Goal: Task Accomplishment & Management: Manage account settings

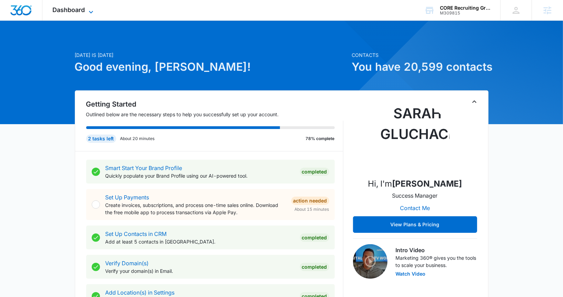
click at [69, 8] on span "Dashboard" at bounding box center [69, 9] width 32 height 7
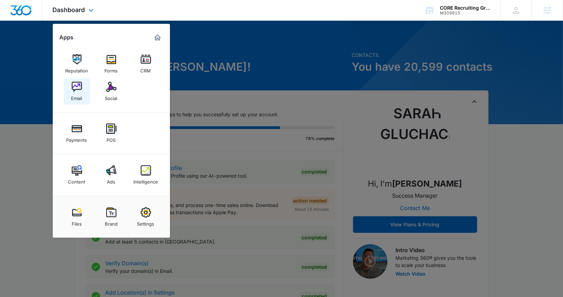
click at [83, 87] on link "Email" at bounding box center [77, 91] width 26 height 26
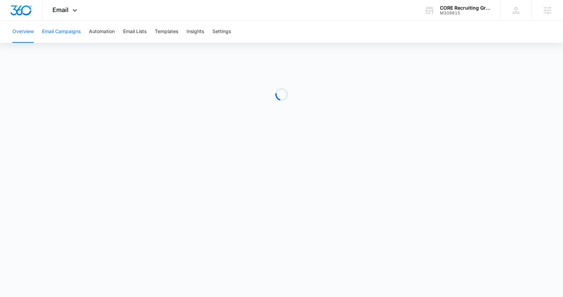
click at [74, 32] on button "Email Campaigns" at bounding box center [61, 32] width 39 height 22
click at [174, 32] on button "Templates" at bounding box center [166, 32] width 23 height 22
click at [169, 31] on button "Templates" at bounding box center [166, 32] width 23 height 22
click at [169, 32] on button "Templates" at bounding box center [166, 32] width 23 height 22
click at [128, 34] on button "Email Lists" at bounding box center [134, 32] width 23 height 22
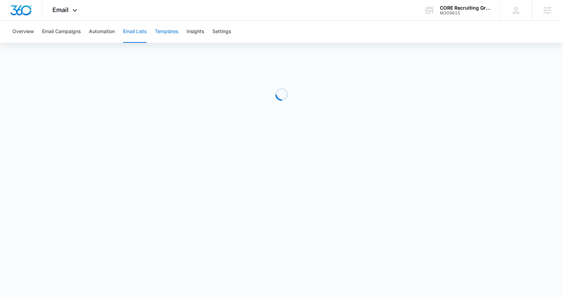
click at [161, 33] on button "Templates" at bounding box center [166, 32] width 23 height 22
click at [73, 30] on button "Email Campaigns" at bounding box center [61, 32] width 39 height 22
